Goal: Task Accomplishment & Management: Manage account settings

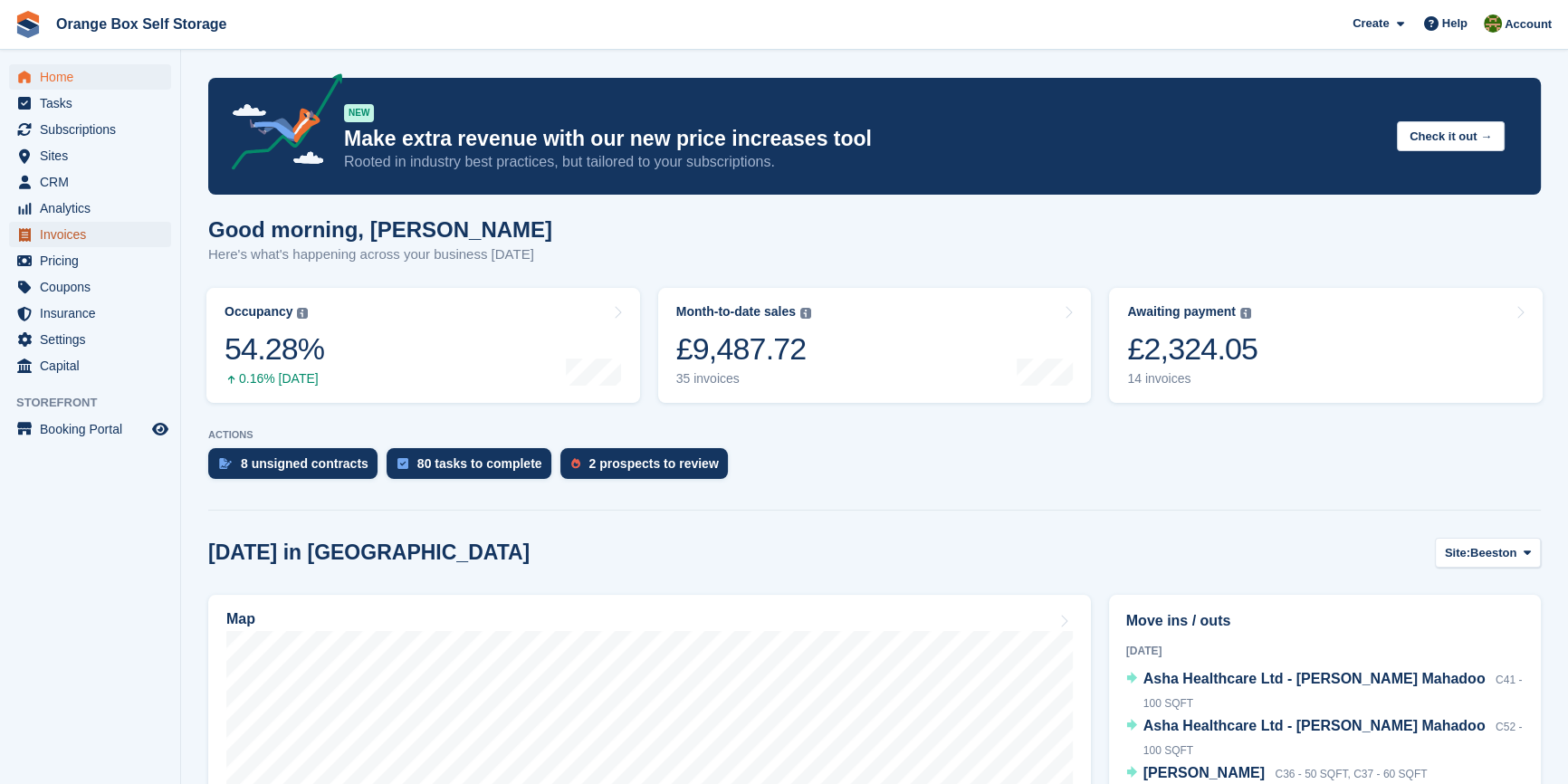
click at [60, 231] on span "Invoices" at bounding box center [94, 234] width 109 height 25
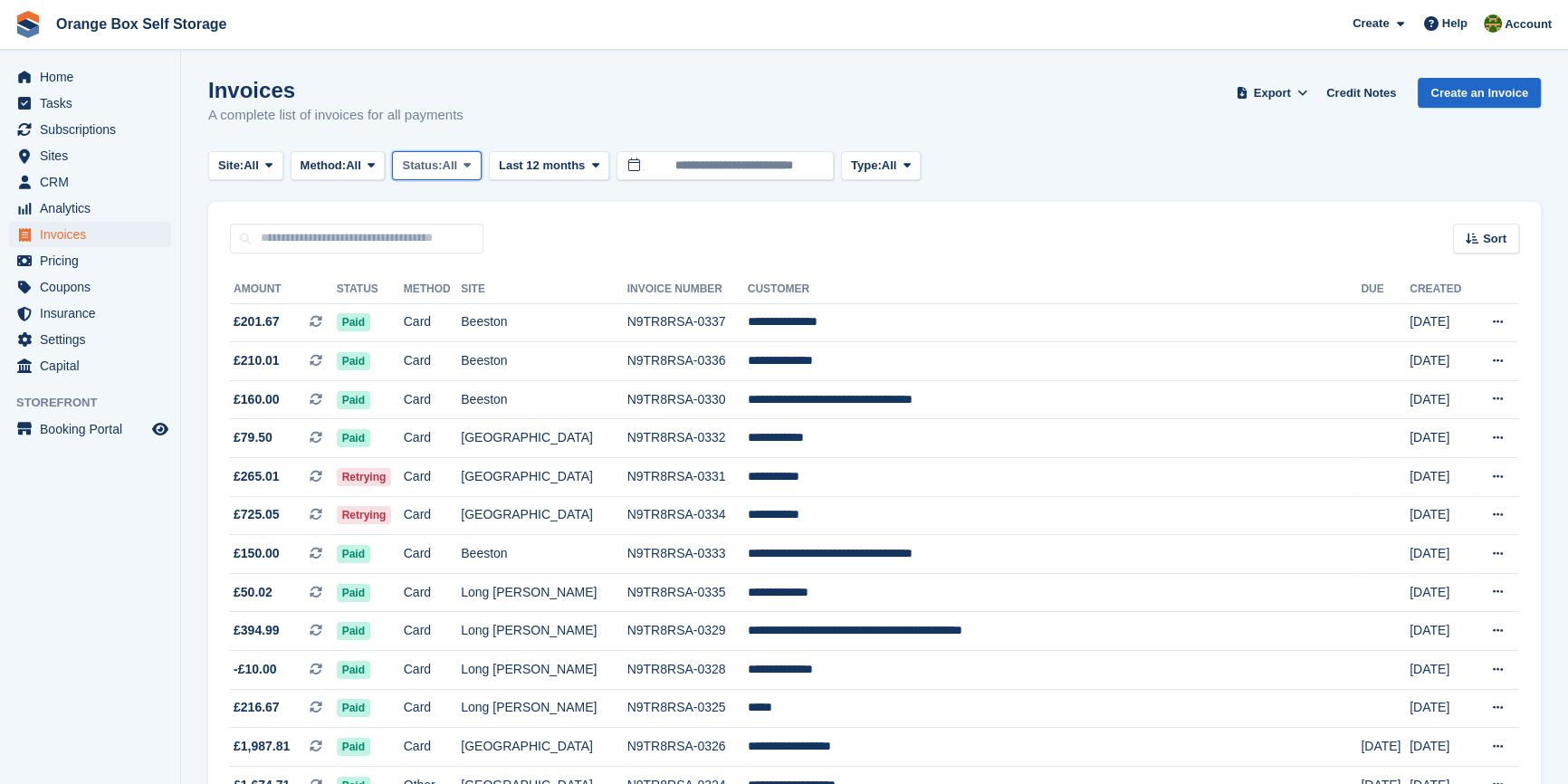
click at [440, 162] on span "Status:" at bounding box center [421, 165] width 40 height 18
click at [457, 313] on link "Open" at bounding box center [478, 306] width 157 height 33
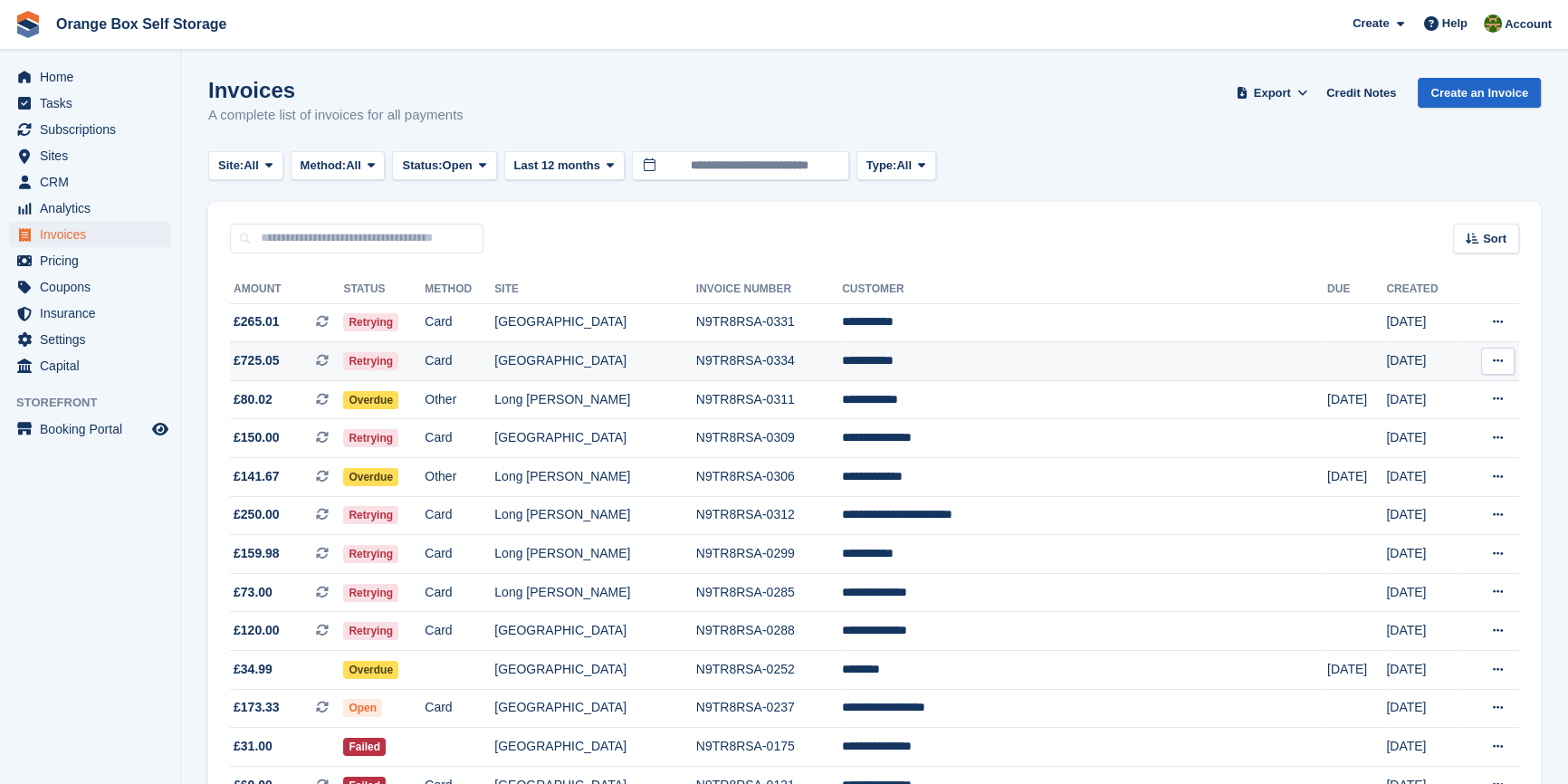
click at [495, 362] on td "Card" at bounding box center [459, 362] width 70 height 39
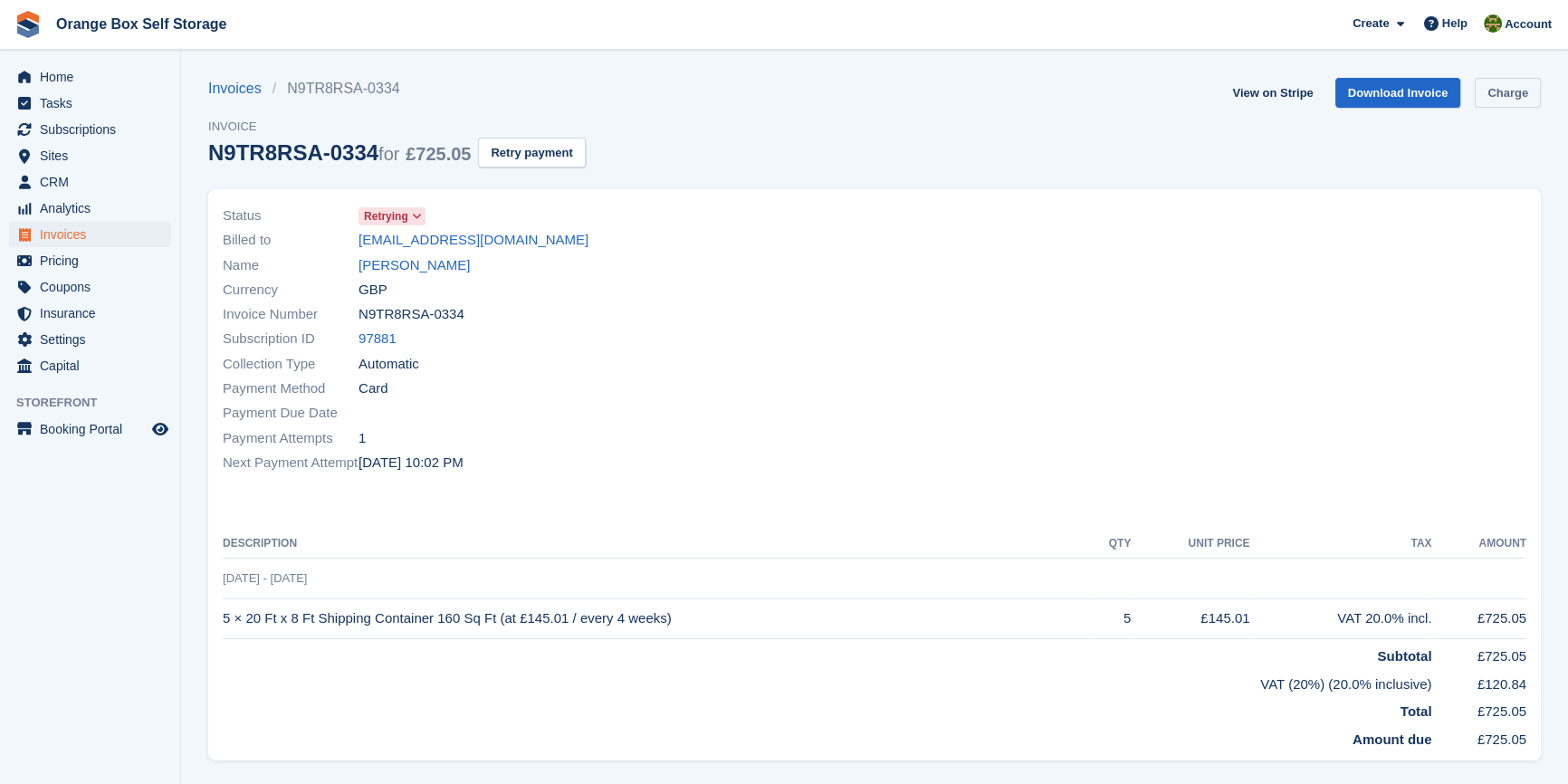
click at [1532, 95] on link "Charge" at bounding box center [1508, 93] width 66 height 30
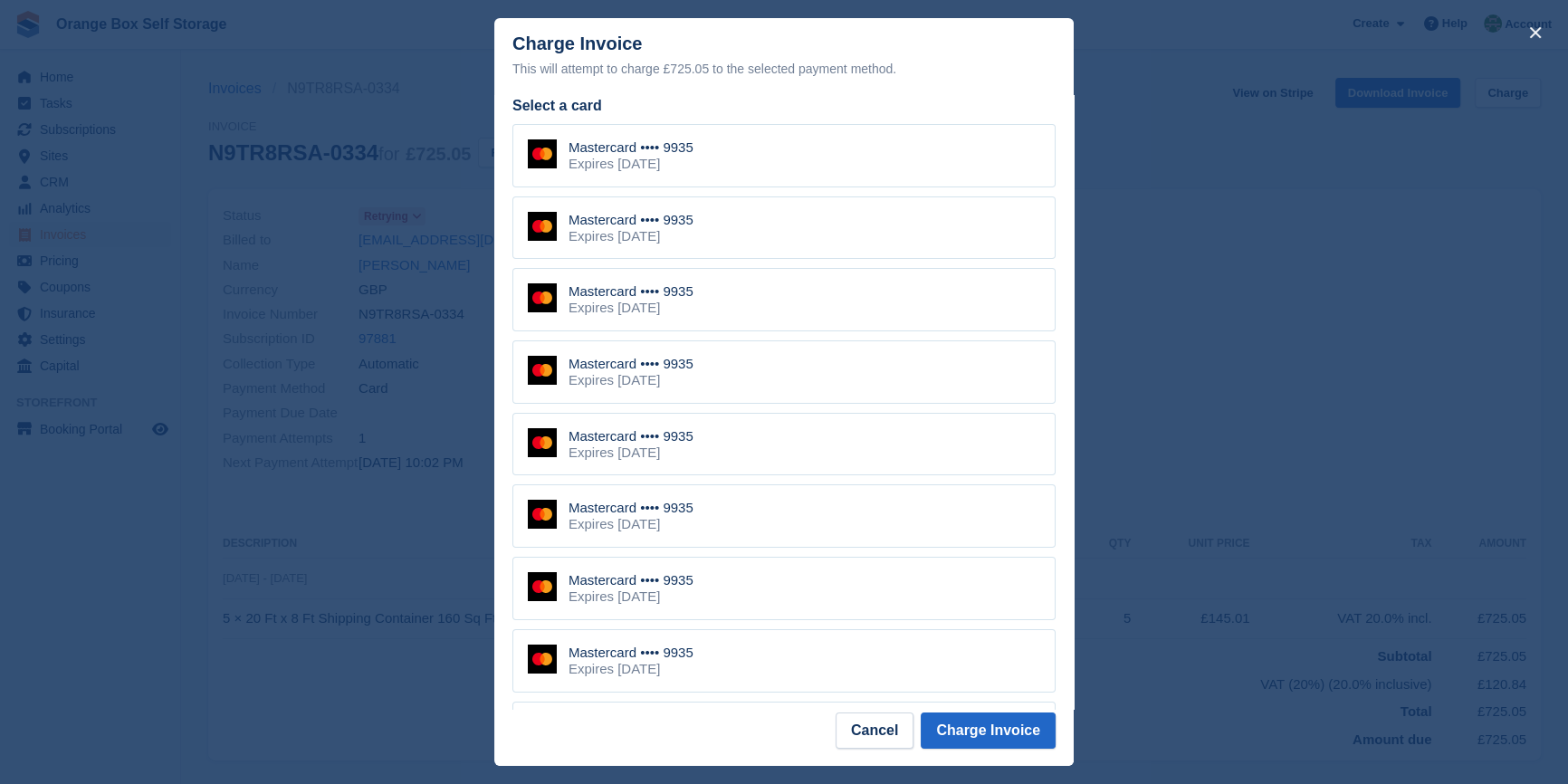
click at [855, 168] on div "Mastercard •••• 9935 Expires January 2027" at bounding box center [784, 155] width 543 height 63
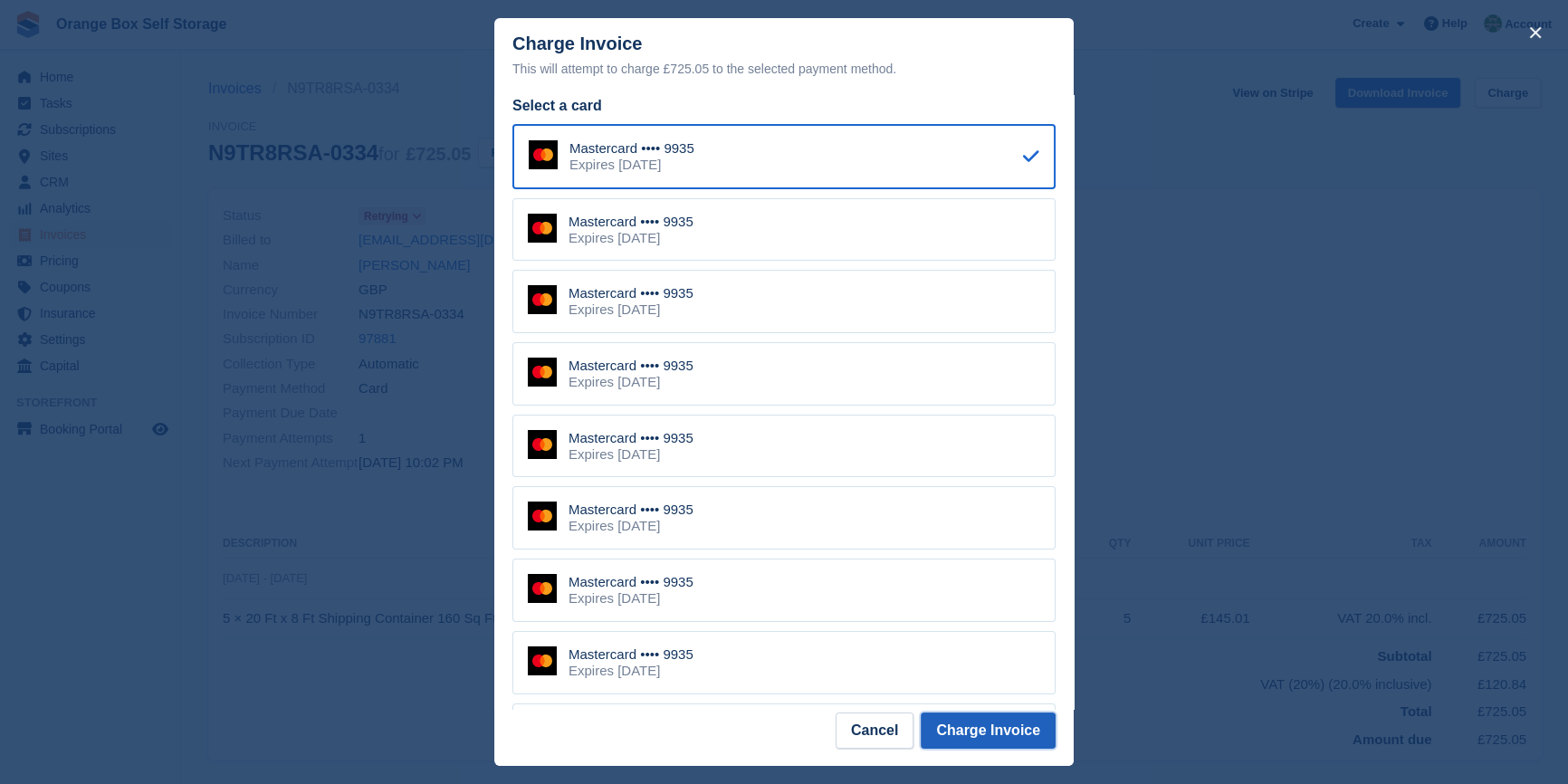
click at [965, 739] on button "Charge Invoice" at bounding box center [988, 730] width 135 height 36
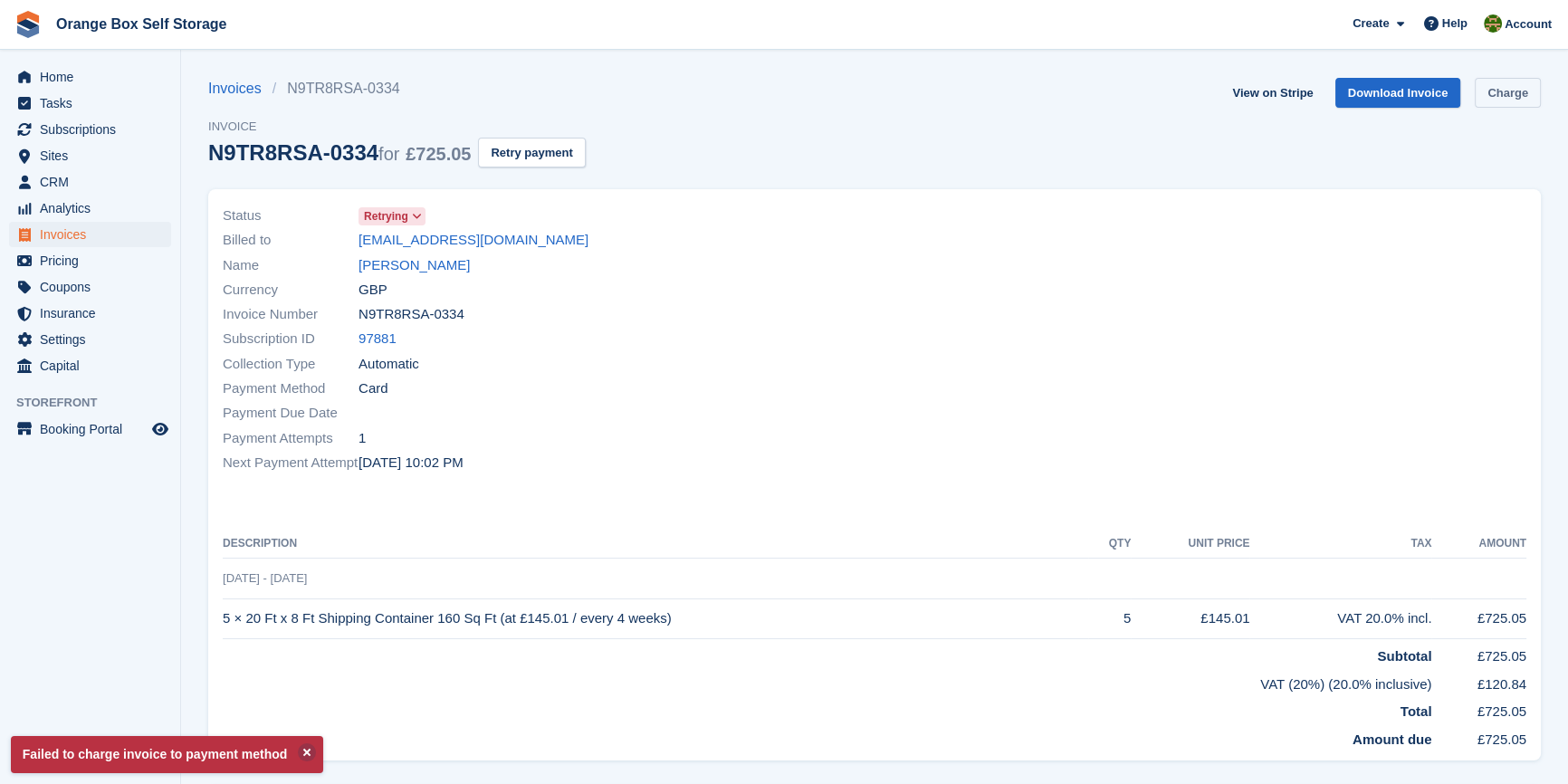
click at [1503, 86] on link "Charge" at bounding box center [1508, 93] width 66 height 30
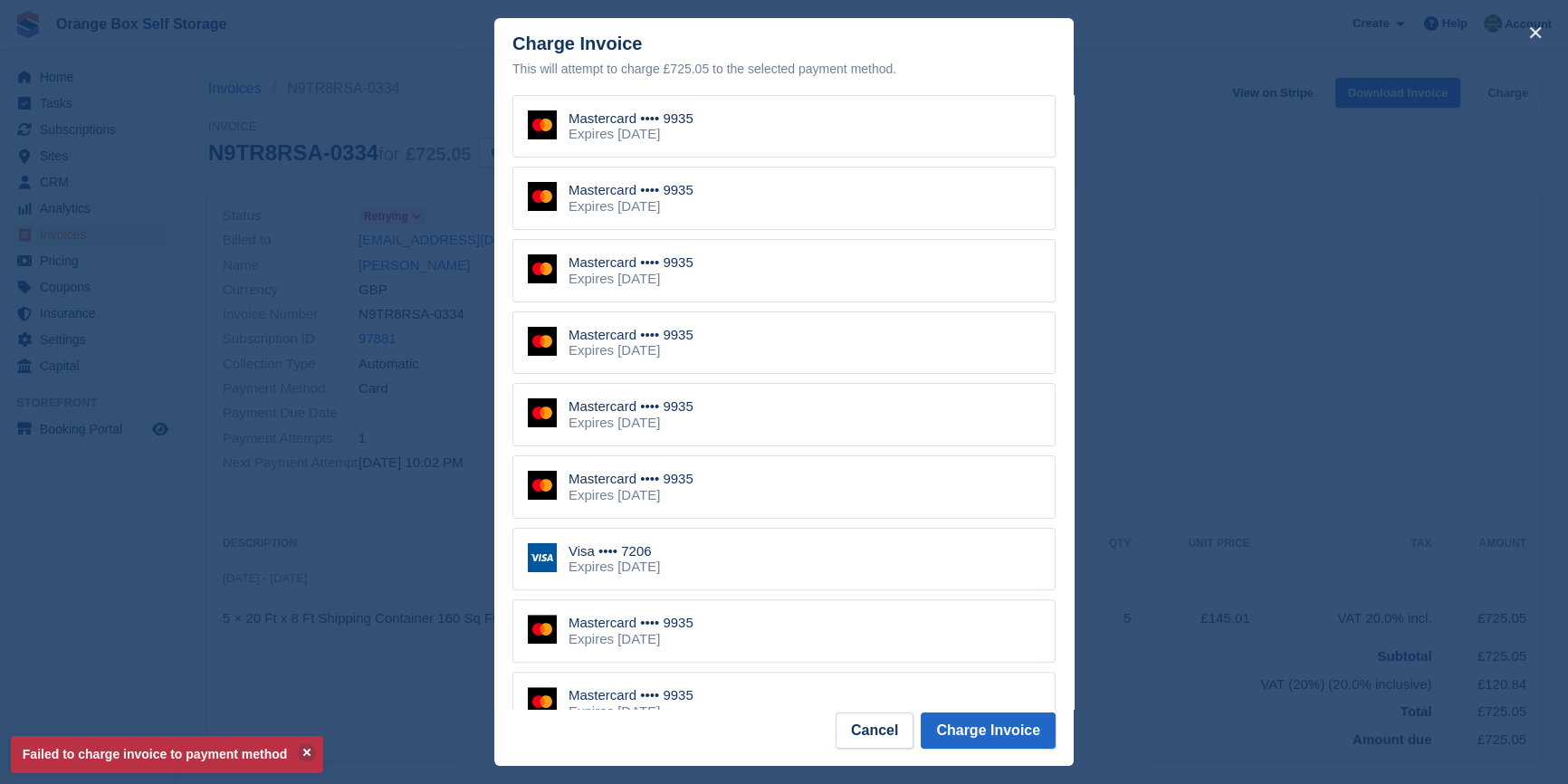
scroll to position [658, 0]
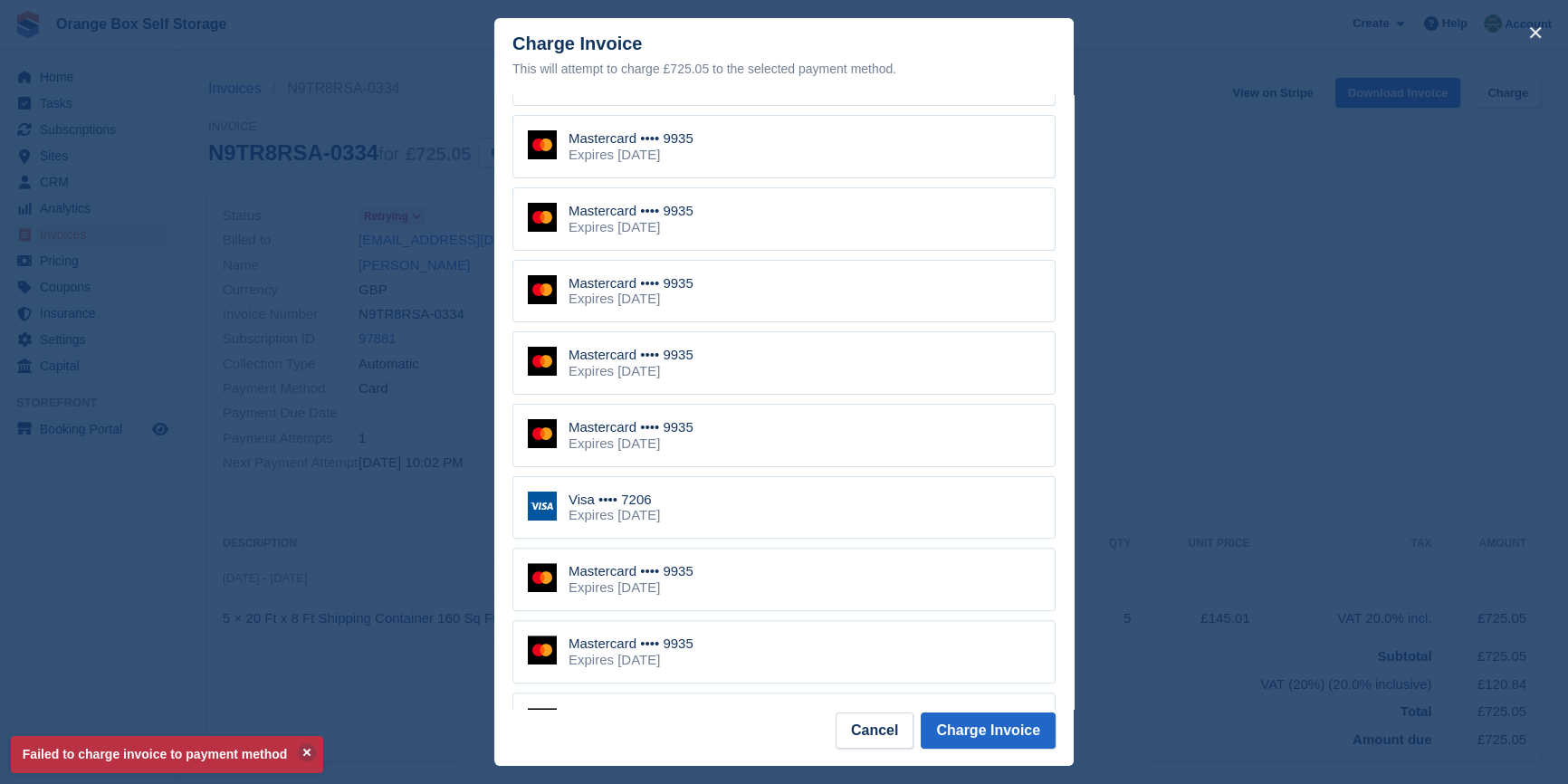
click at [828, 514] on div "Visa •••• 7206 Expires September 2026" at bounding box center [784, 508] width 543 height 63
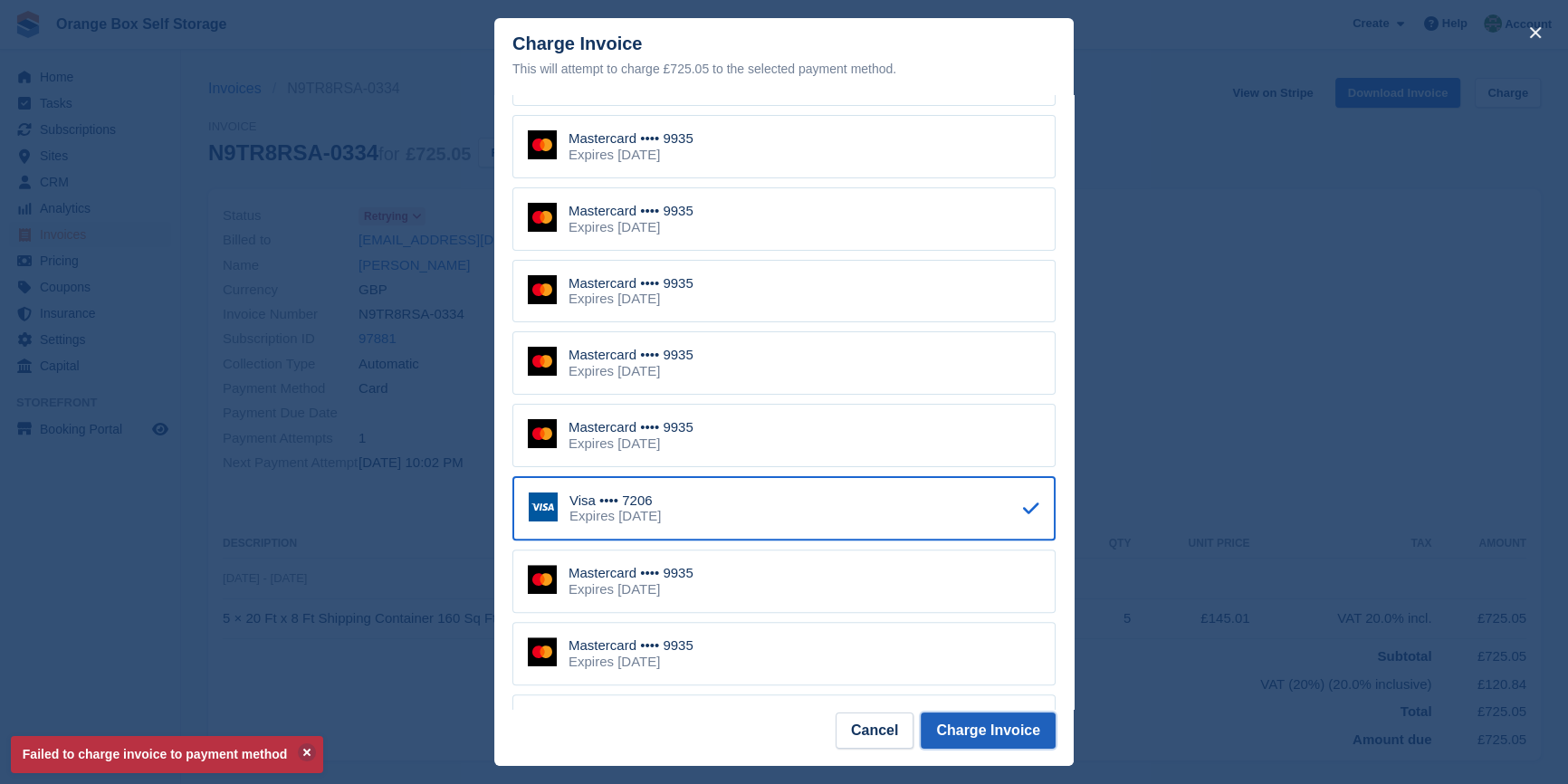
click at [977, 732] on button "Charge Invoice" at bounding box center [988, 730] width 135 height 36
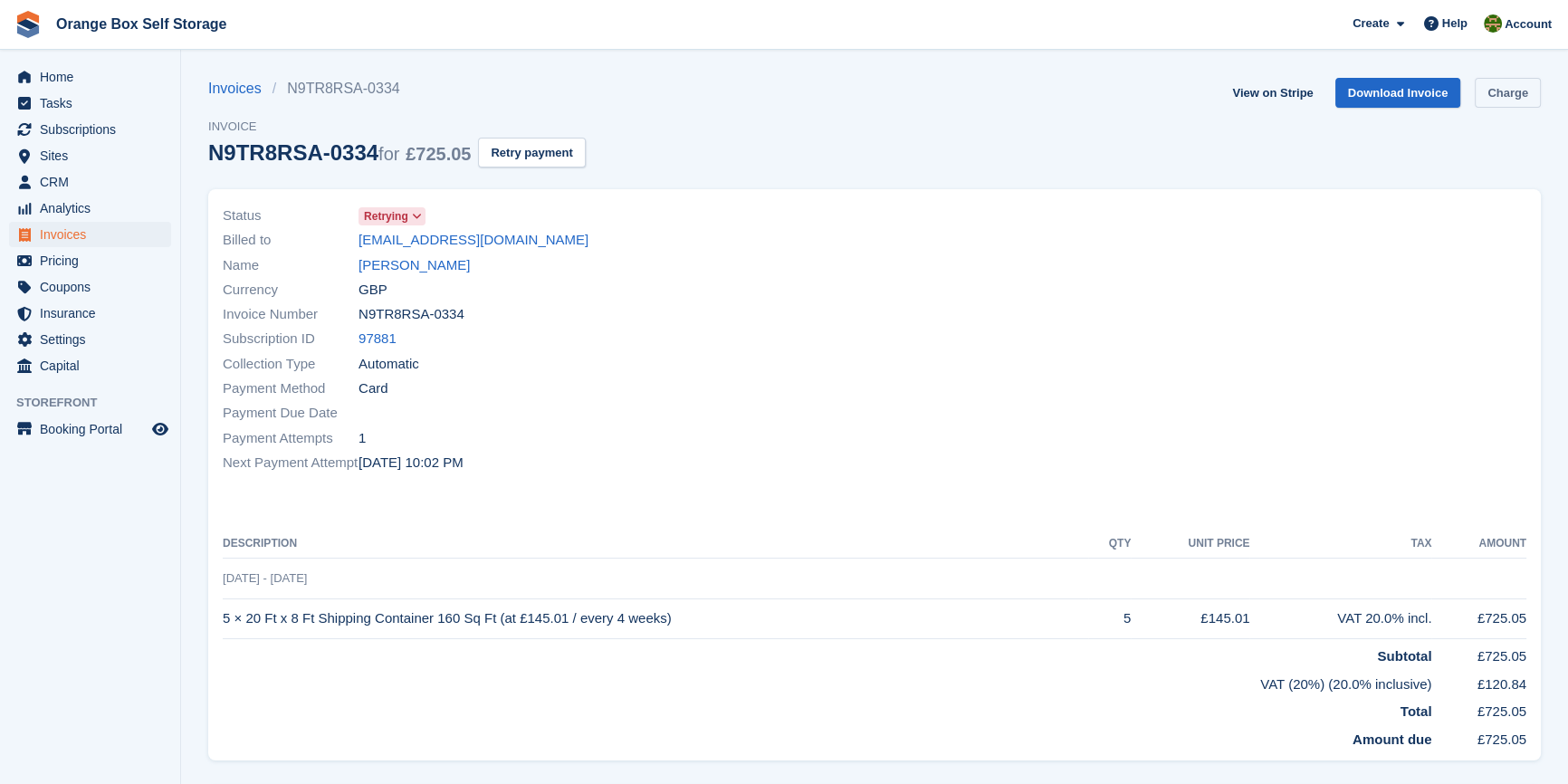
click at [1514, 81] on link "Charge" at bounding box center [1508, 93] width 66 height 30
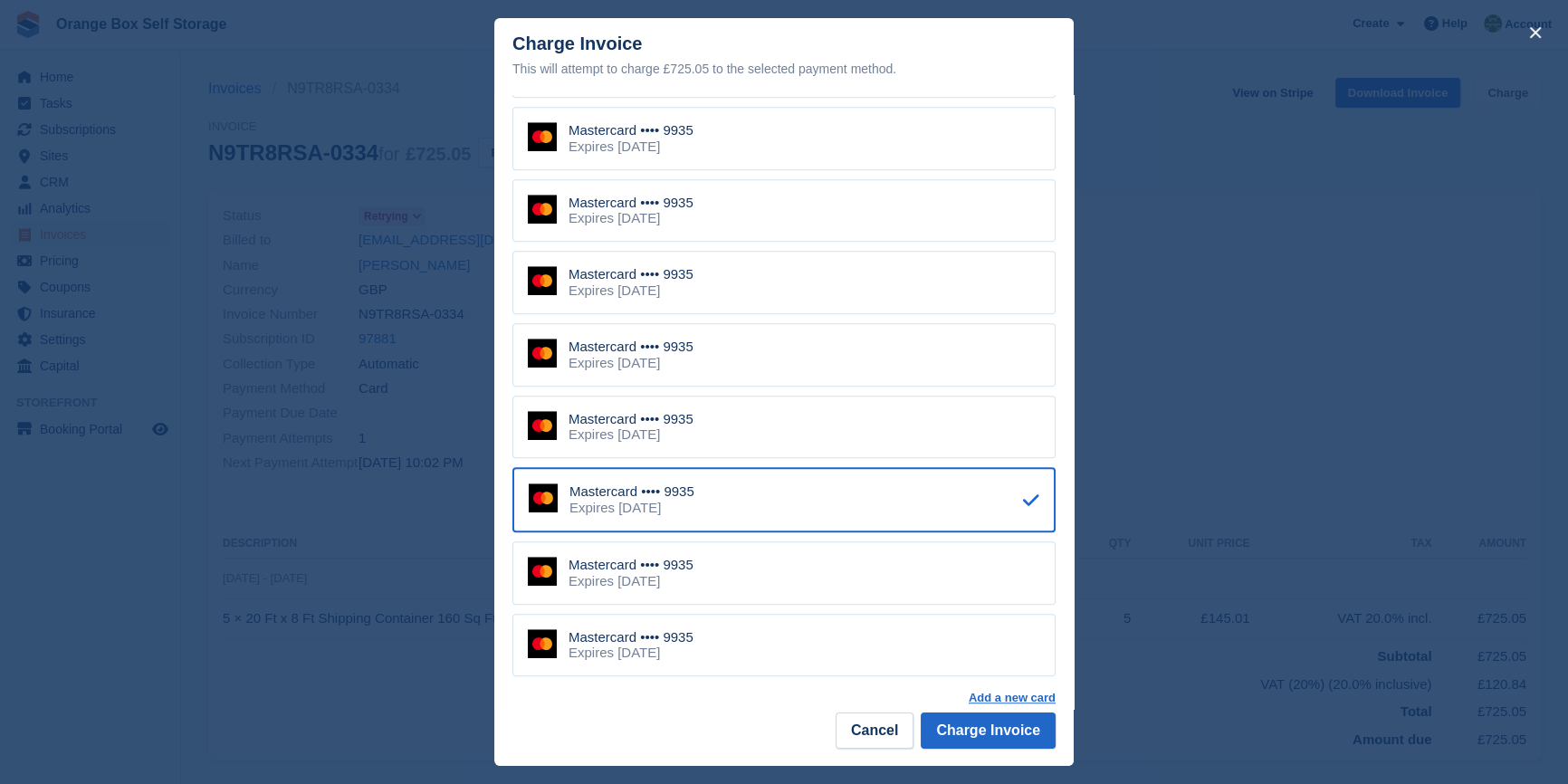
scroll to position [1694, 0]
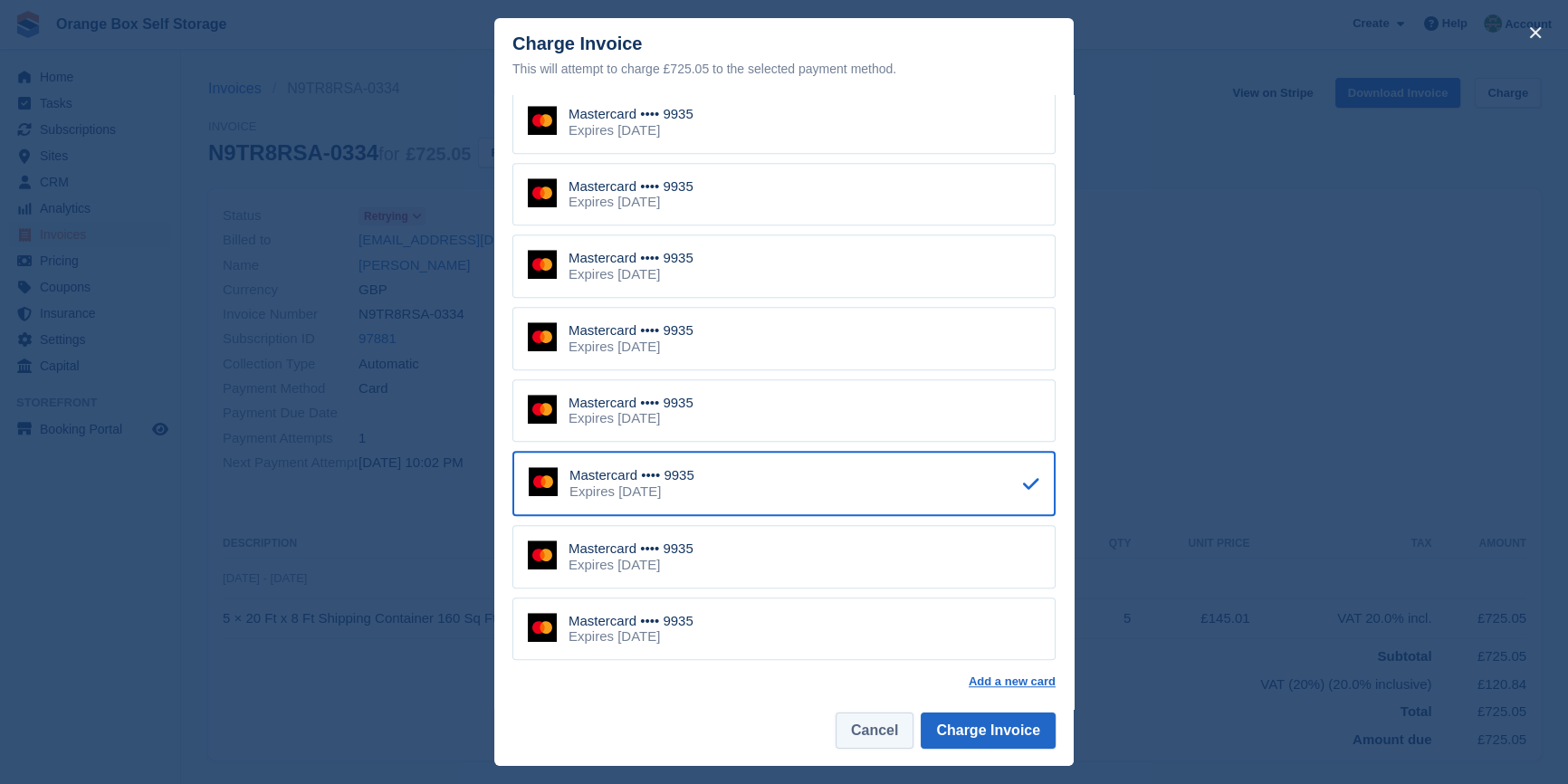
click at [868, 735] on button "Cancel" at bounding box center [875, 730] width 78 height 36
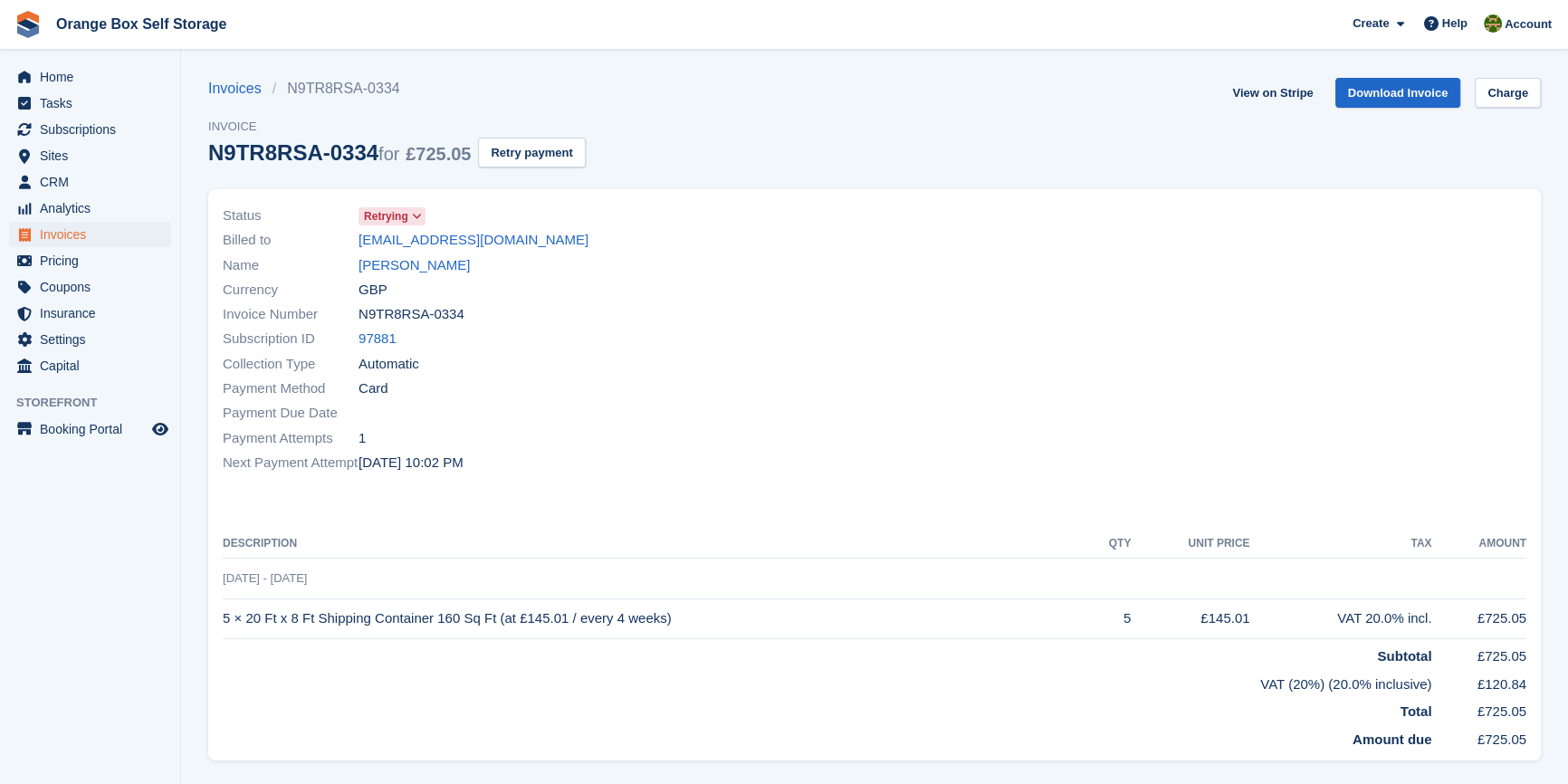
click at [140, 652] on aside "Home Tasks Subscriptions Subscriptions Subscriptions Contracts Price increases …" at bounding box center [90, 397] width 180 height 694
click at [1016, 415] on div at bounding box center [1205, 339] width 663 height 293
click at [983, 193] on div at bounding box center [1205, 339] width 663 height 293
